Goal: Task Accomplishment & Management: Manage account settings

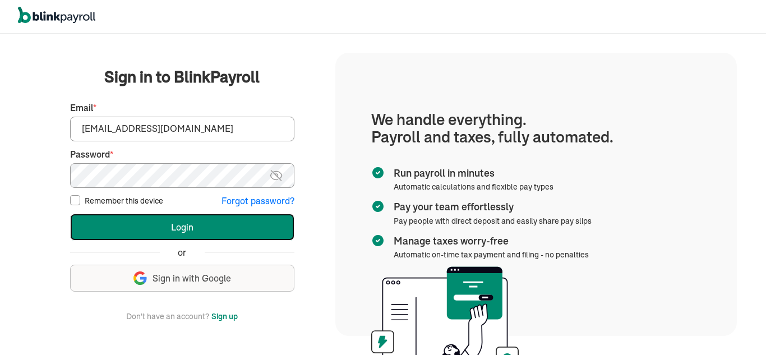
click at [111, 215] on button "Login" at bounding box center [182, 227] width 224 height 27
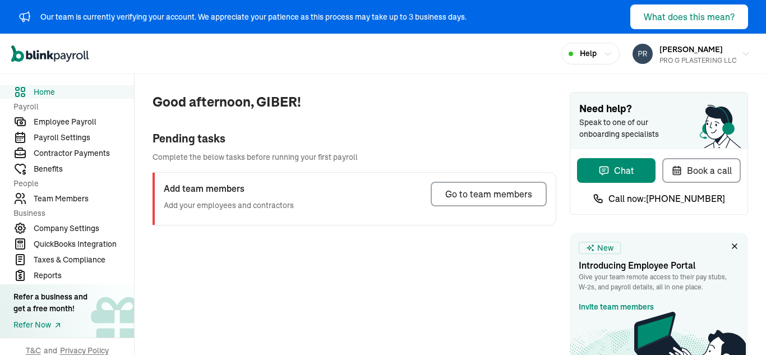
click at [518, 194] on div "Go to team members" at bounding box center [488, 193] width 87 height 13
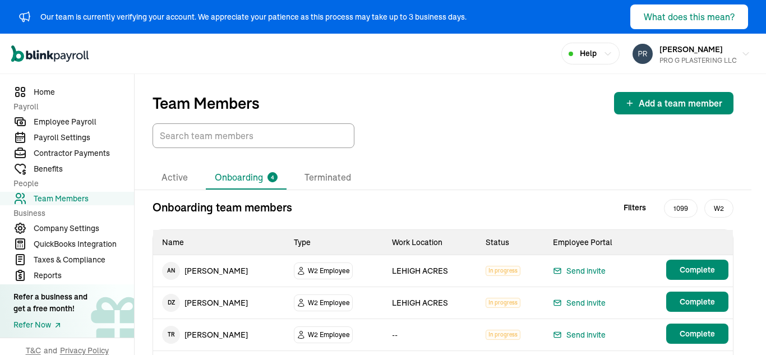
scroll to position [64, 0]
